Goal: Task Accomplishment & Management: Use online tool/utility

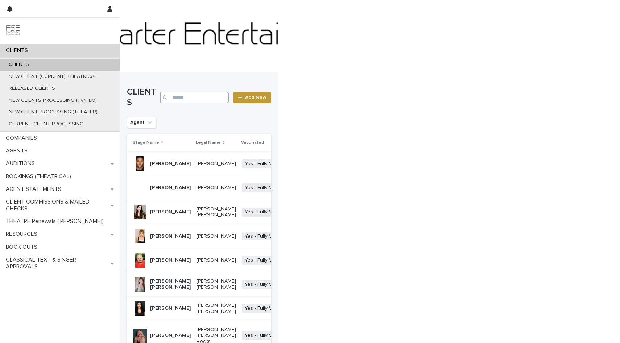
click at [188, 95] on input "Search" at bounding box center [194, 98] width 69 height 12
click at [41, 227] on div "THEATRE Renewals ([PERSON_NAME])" at bounding box center [60, 221] width 120 height 13
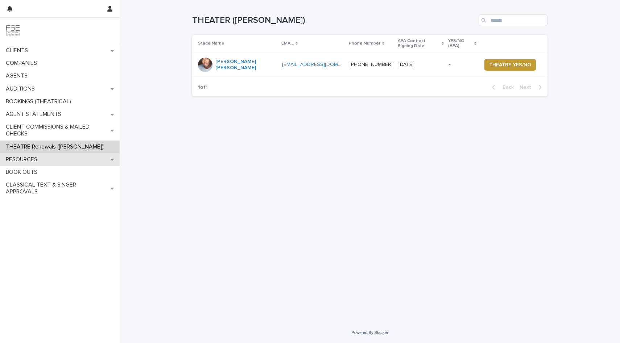
click at [45, 154] on div "RESOURCES" at bounding box center [60, 159] width 120 height 13
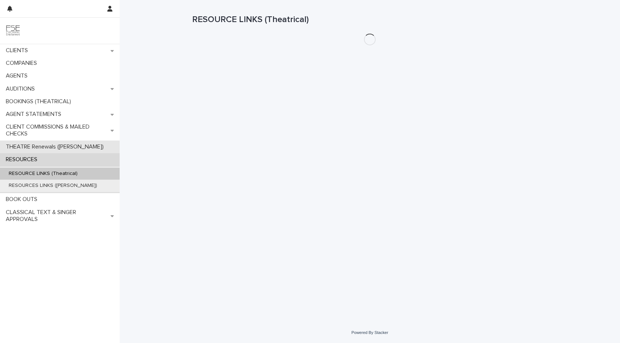
click at [44, 148] on p "THEATRE Renewals ([PERSON_NAME])" at bounding box center [56, 147] width 107 height 7
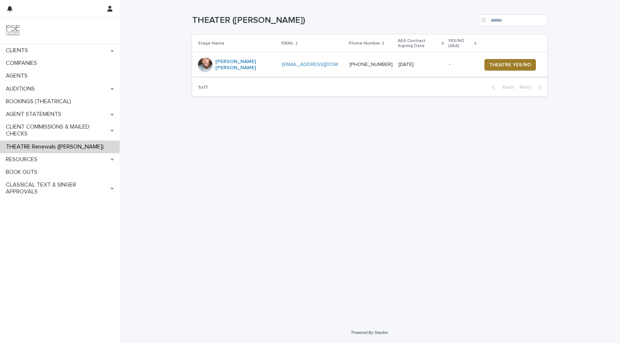
click at [277, 61] on span "THEATRE YES/NO" at bounding box center [510, 64] width 42 height 7
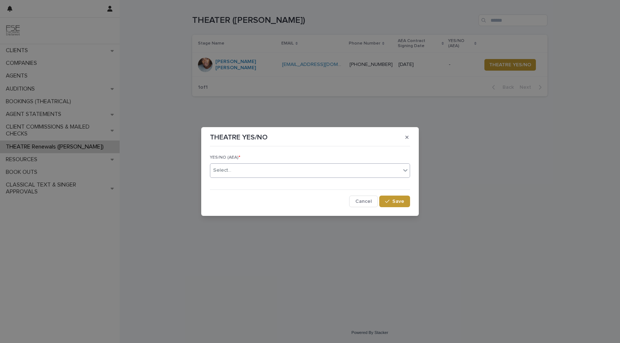
click at [238, 170] on div "Select..." at bounding box center [305, 171] width 190 height 12
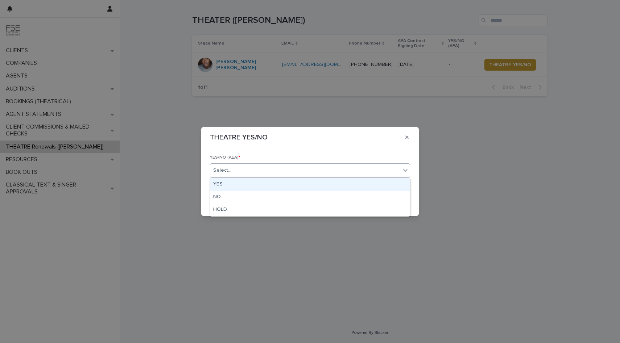
click at [232, 186] on div "YES" at bounding box center [309, 184] width 199 height 13
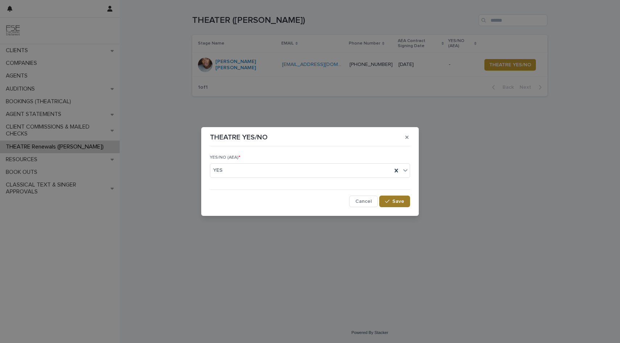
click at [277, 200] on span "Save" at bounding box center [398, 201] width 12 height 5
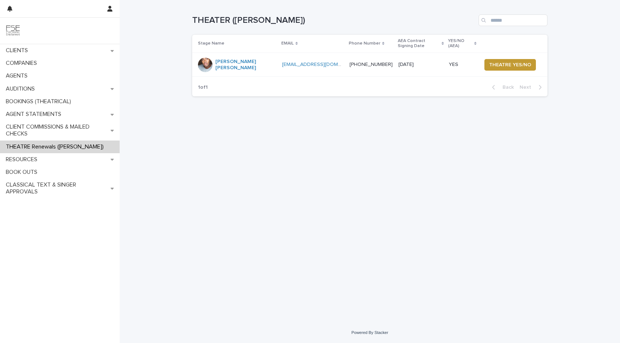
click at [63, 148] on p "THEATRE Renewals ([PERSON_NAME])" at bounding box center [56, 147] width 107 height 7
